Goal: Check status: Check status

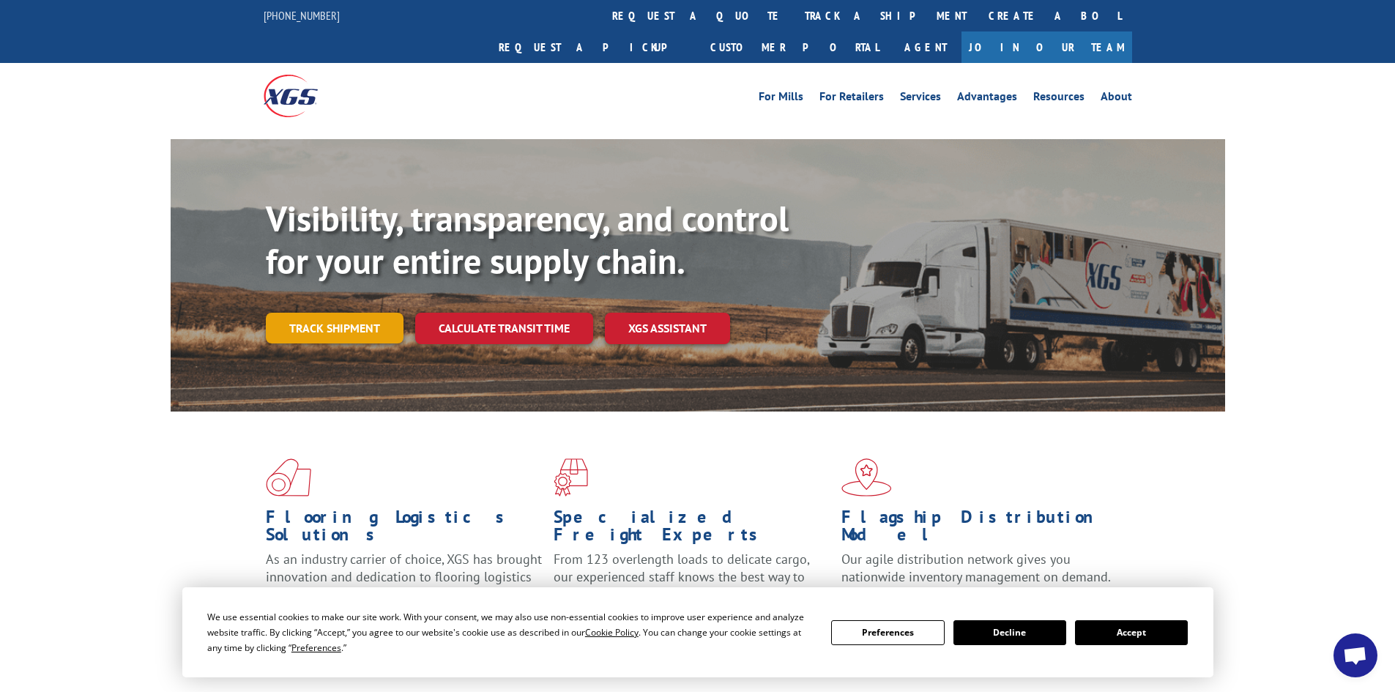
click at [297, 313] on link "Track shipment" at bounding box center [335, 328] width 138 height 31
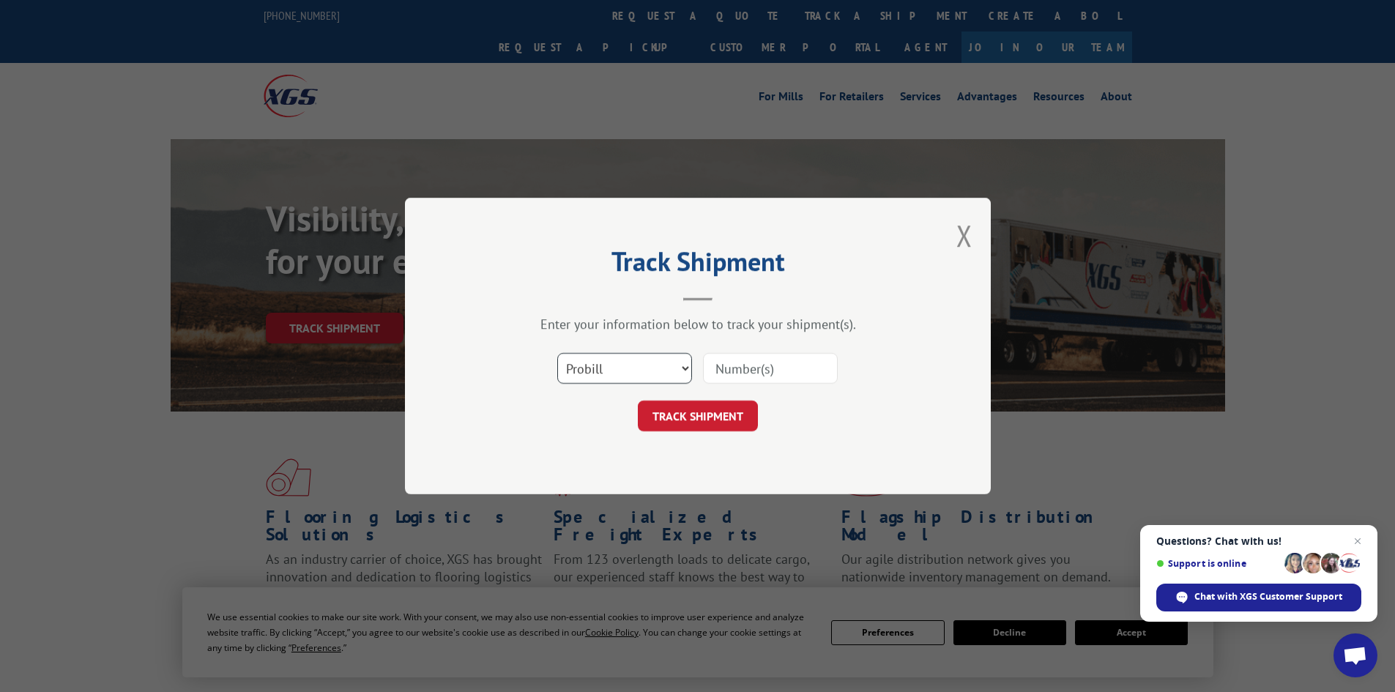
click at [603, 365] on select "Select category... Probill BOL PO" at bounding box center [624, 368] width 135 height 31
select select "bol"
click at [557, 353] on select "Select category... Probill BOL PO" at bounding box center [624, 368] width 135 height 31
click at [725, 369] on input at bounding box center [770, 368] width 135 height 31
paste input "5158118"
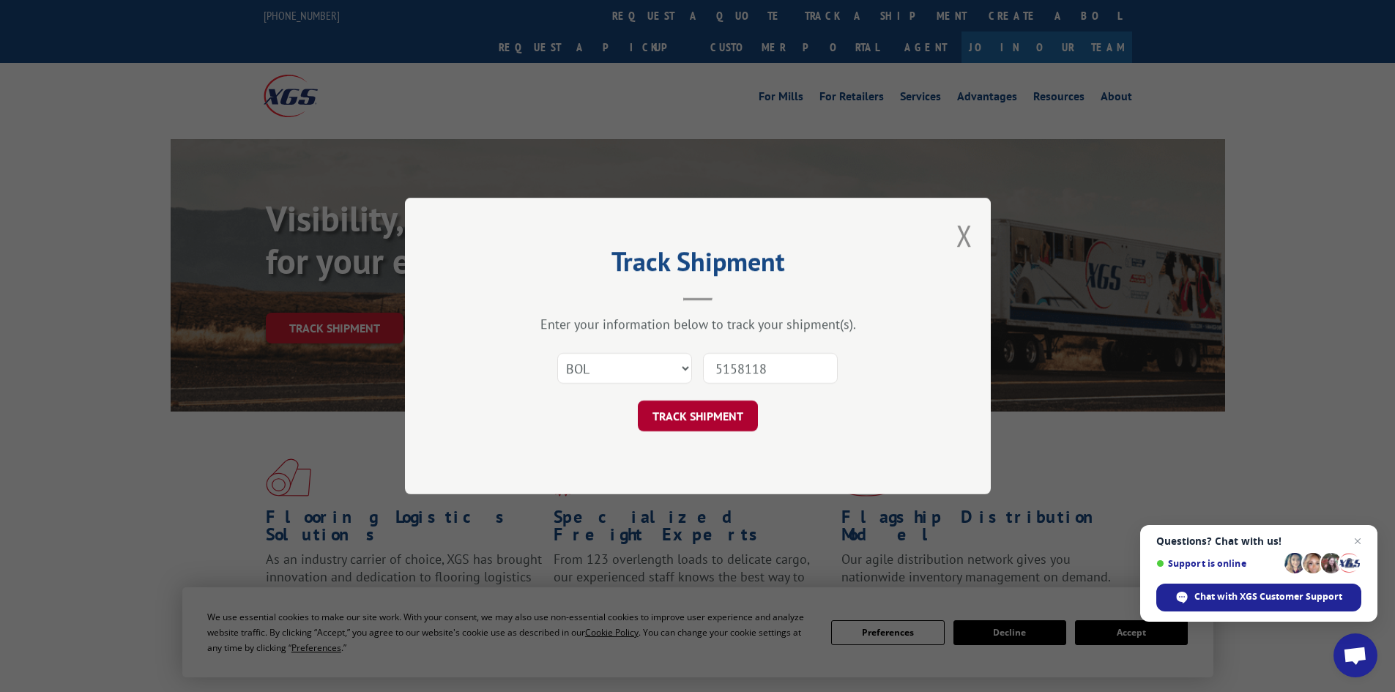
type input "5158118"
click at [688, 417] on button "TRACK SHIPMENT" at bounding box center [698, 416] width 120 height 31
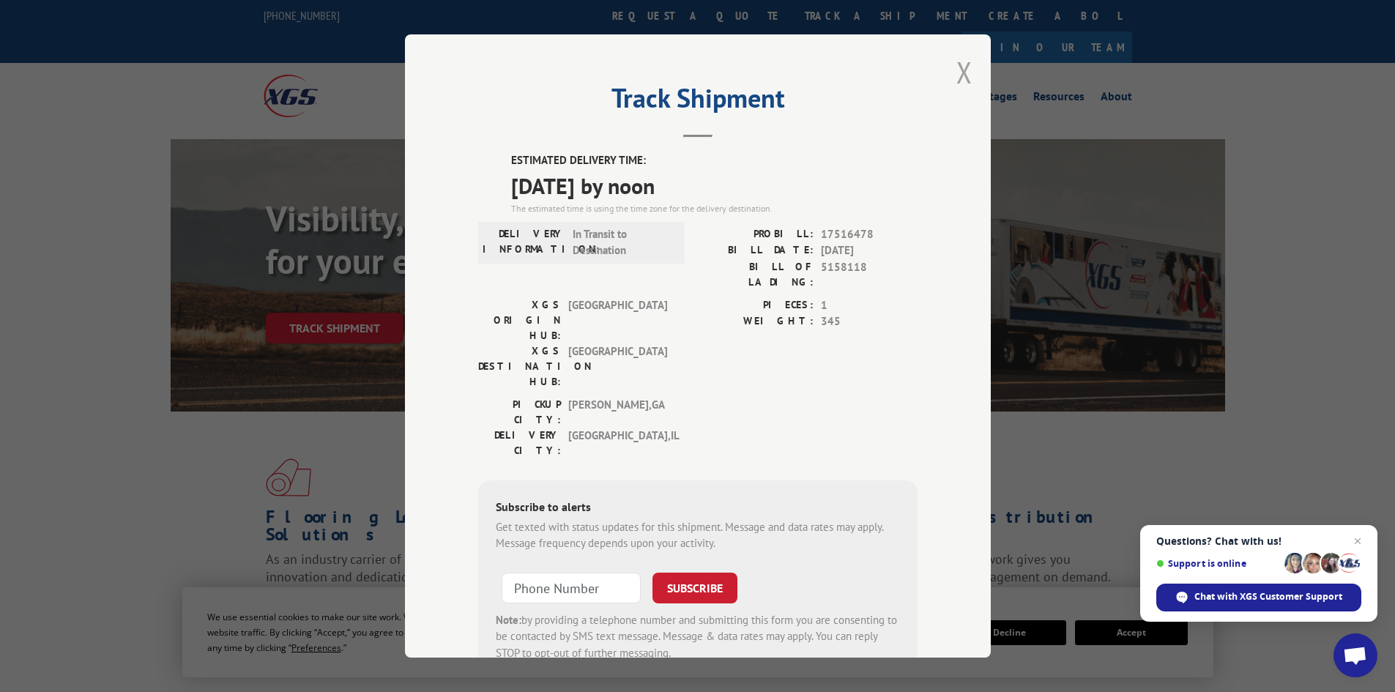
click at [965, 76] on button "Close modal" at bounding box center [964, 72] width 16 height 39
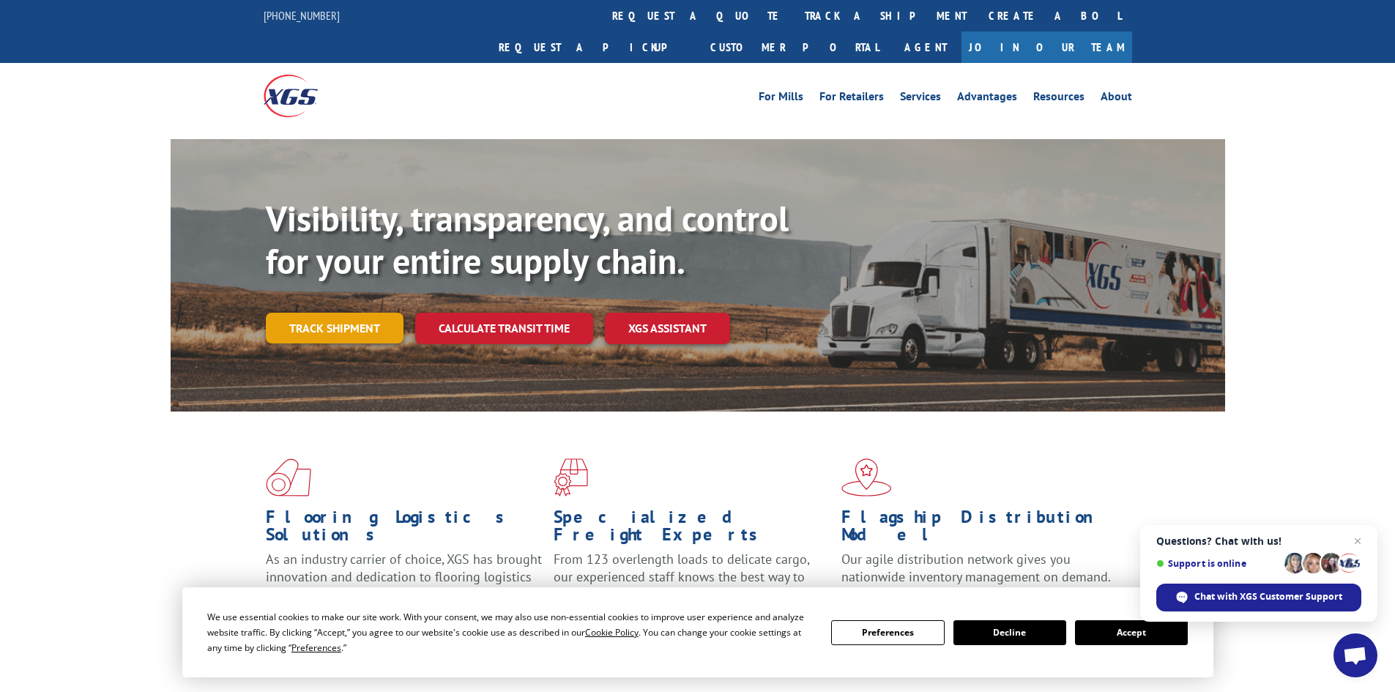
click at [319, 313] on link "Track shipment" at bounding box center [335, 328] width 138 height 31
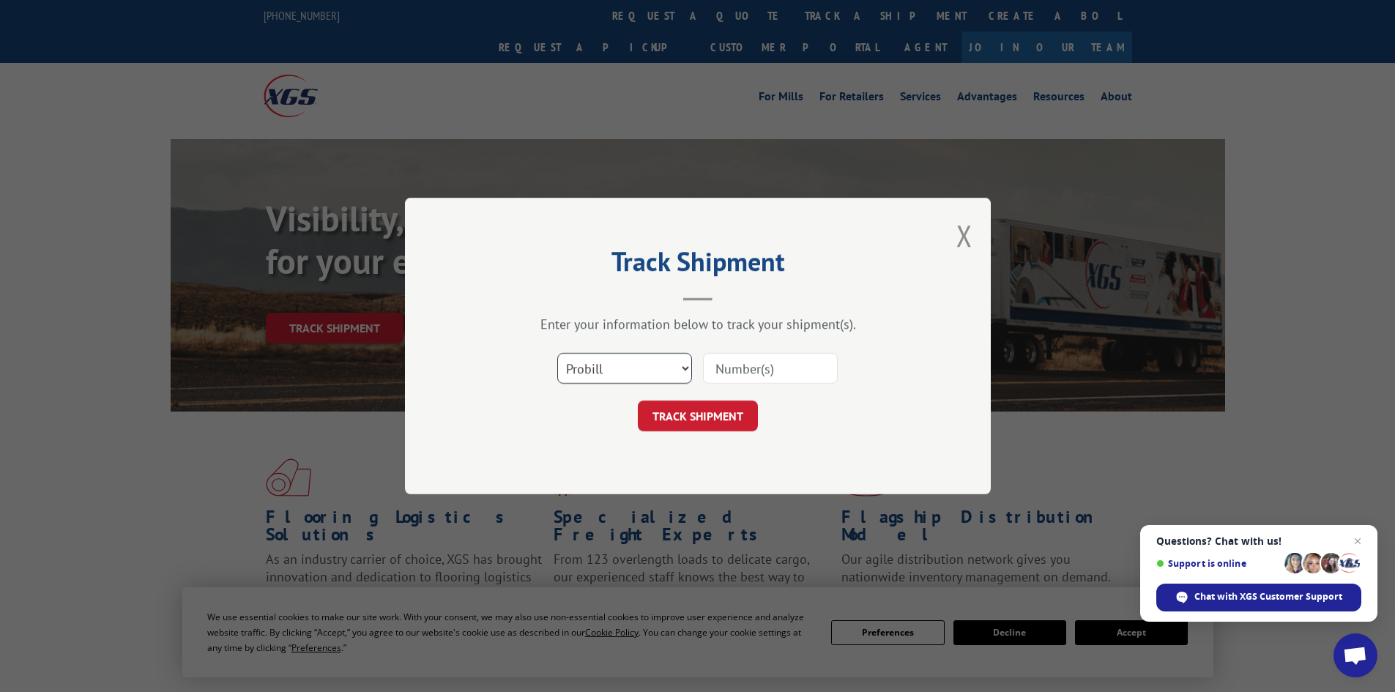
click at [625, 376] on select "Select category... Probill BOL PO" at bounding box center [624, 368] width 135 height 31
select select "bol"
click at [557, 353] on select "Select category... Probill BOL PO" at bounding box center [624, 368] width 135 height 31
click at [726, 368] on input at bounding box center [770, 368] width 135 height 31
paste input "6011421"
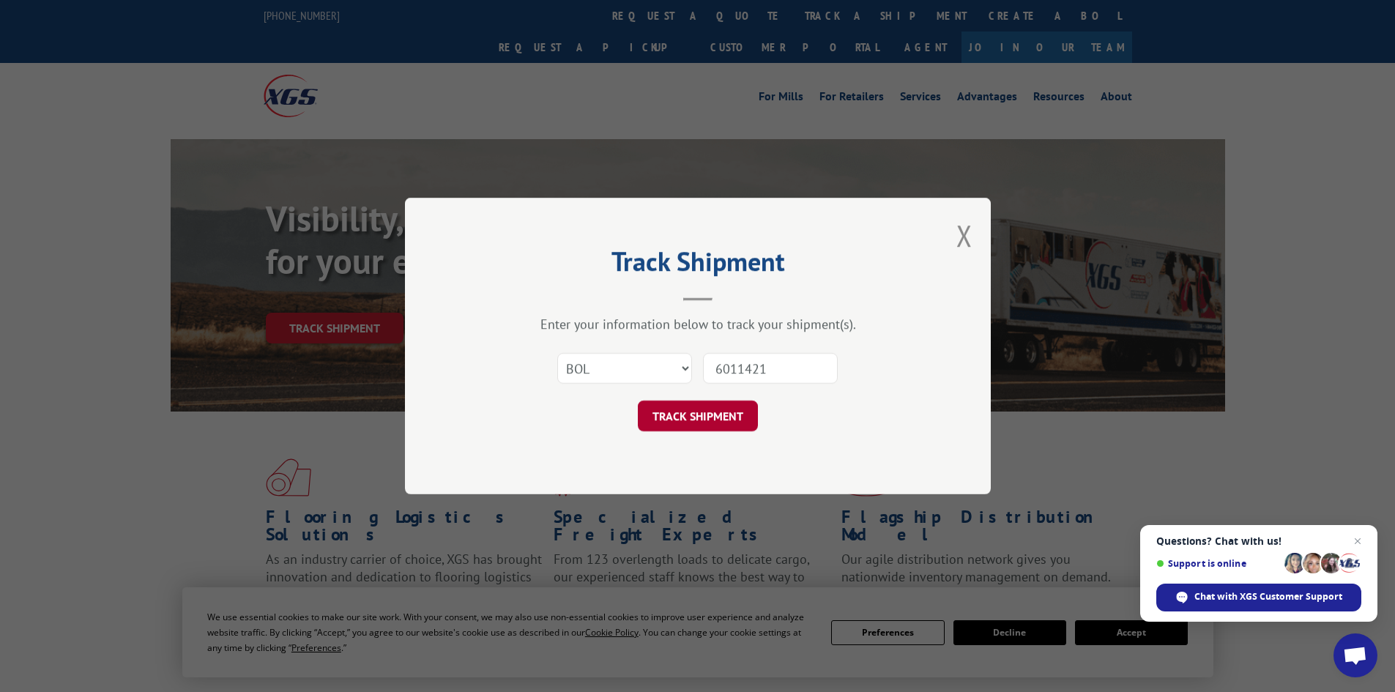
type input "6011421"
click at [691, 423] on button "TRACK SHIPMENT" at bounding box center [698, 416] width 120 height 31
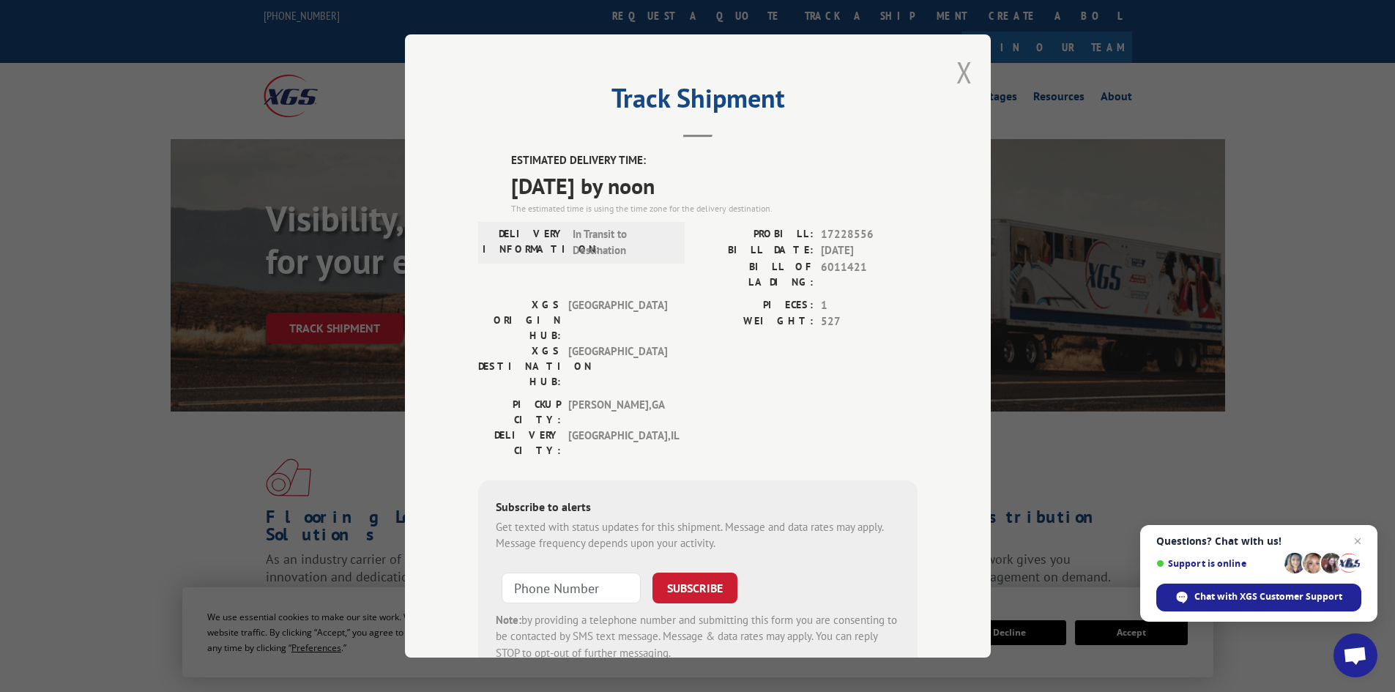
click at [958, 72] on button "Close modal" at bounding box center [964, 72] width 16 height 39
